Goal: Information Seeking & Learning: Find specific fact

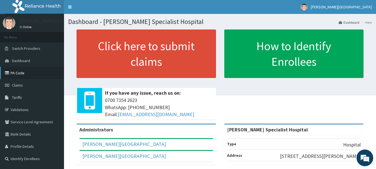
click at [19, 73] on link "PA Code" at bounding box center [32, 73] width 64 height 12
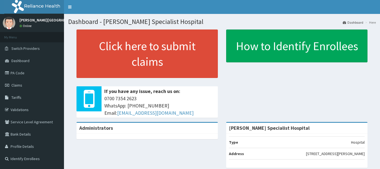
click at [19, 98] on span "Tariffs" at bounding box center [16, 97] width 10 height 5
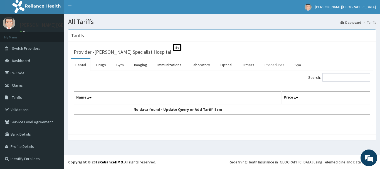
click at [273, 63] on link "Procedures" at bounding box center [274, 65] width 29 height 12
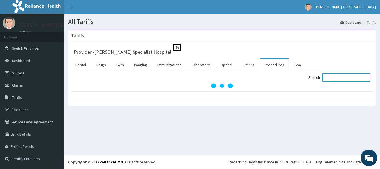
click at [340, 76] on input "Search:" at bounding box center [346, 77] width 48 height 8
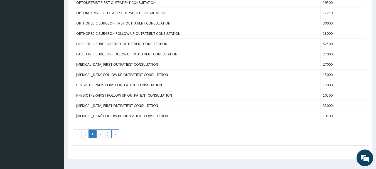
scroll to position [501, 0]
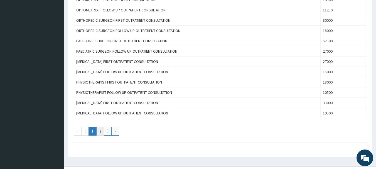
type input "CONSULTATION"
click at [99, 131] on link "2" at bounding box center [100, 131] width 8 height 9
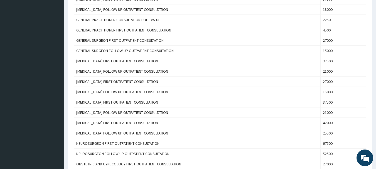
scroll to position [278, 0]
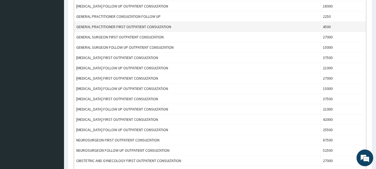
click at [166, 28] on td "GENERAL PRACTITIONER FIRST OUTPATIENT CONSULTATION" at bounding box center [197, 27] width 246 height 10
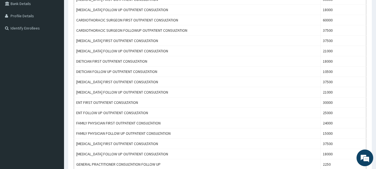
scroll to position [0, 0]
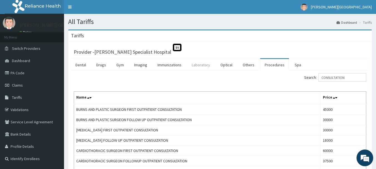
click at [205, 65] on link "Laboratory" at bounding box center [200, 65] width 27 height 12
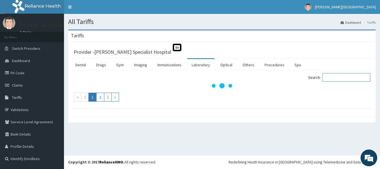
click at [340, 81] on input "Search:" at bounding box center [346, 77] width 48 height 8
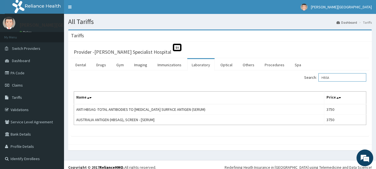
type input "HBSA"
